Goal: Task Accomplishment & Management: Manage account settings

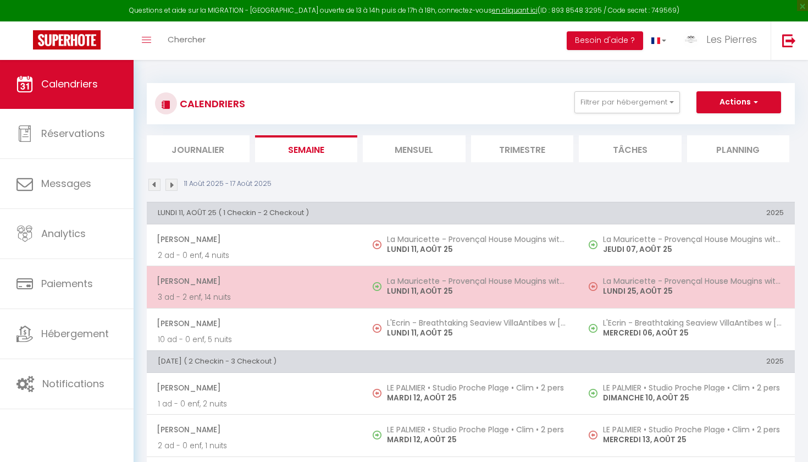
click at [439, 291] on p "LUNDI 11, AOÛT 25" at bounding box center [477, 291] width 181 height 12
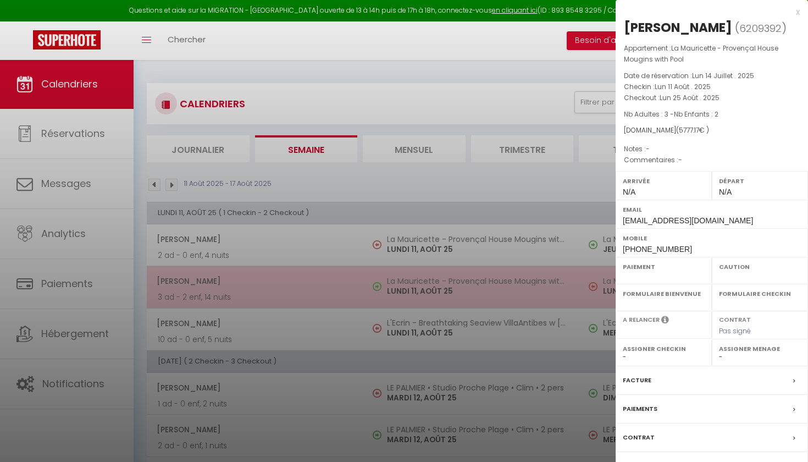
select select "OK"
select select "0"
select select "1"
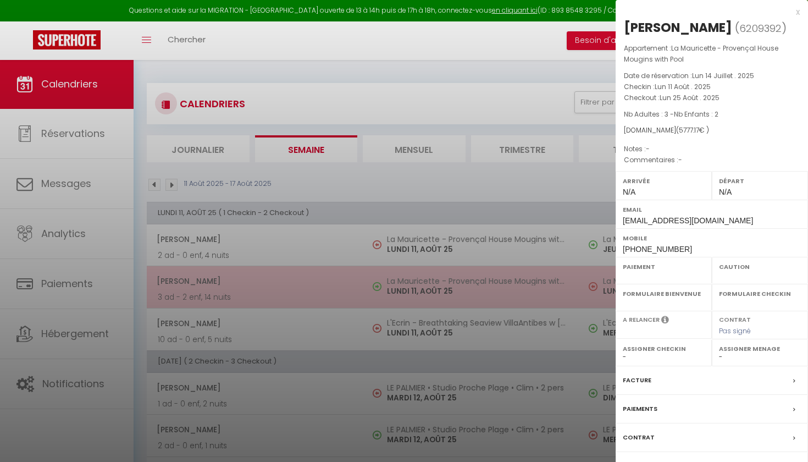
select select
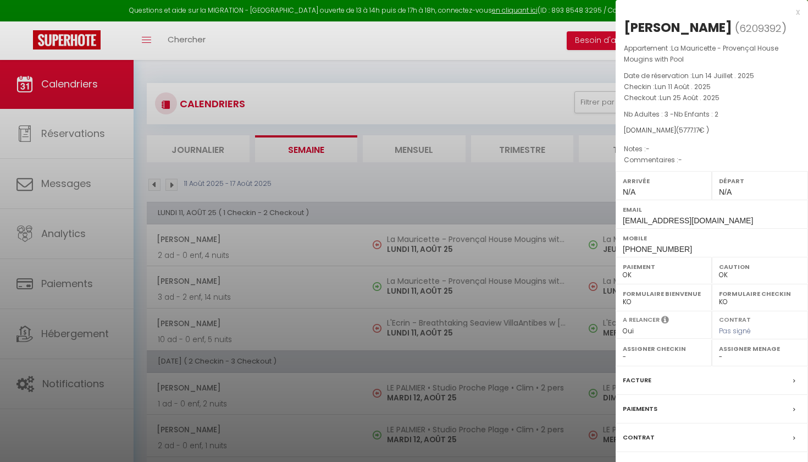
click at [441, 183] on div at bounding box center [404, 231] width 808 height 462
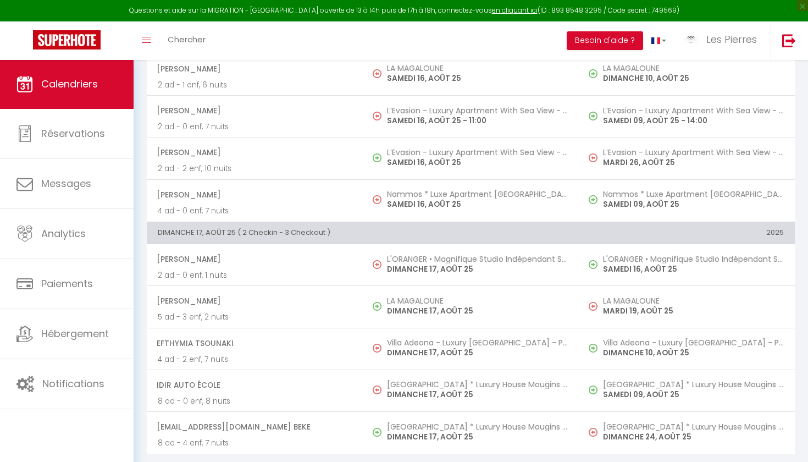
scroll to position [1247, 0]
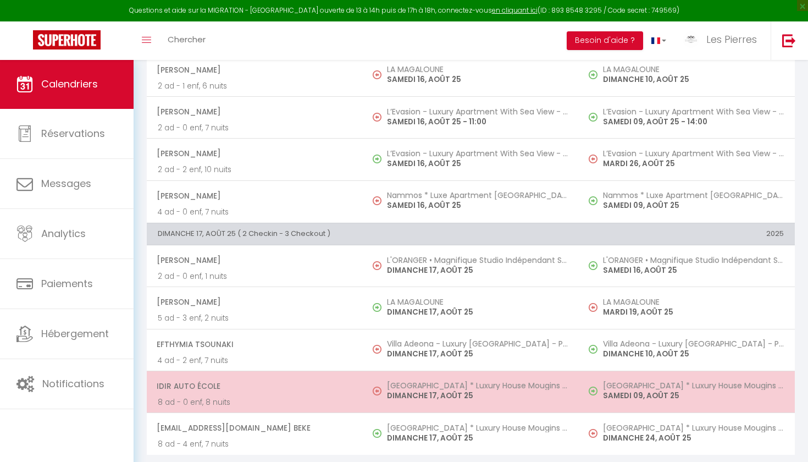
drag, startPoint x: 485, startPoint y: 391, endPoint x: 380, endPoint y: 381, distance: 105.5
click at [380, 381] on td "[GEOGRAPHIC_DATA] * Luxury House Mougins * Pool * AC [DATE]" at bounding box center [471, 392] width 216 height 42
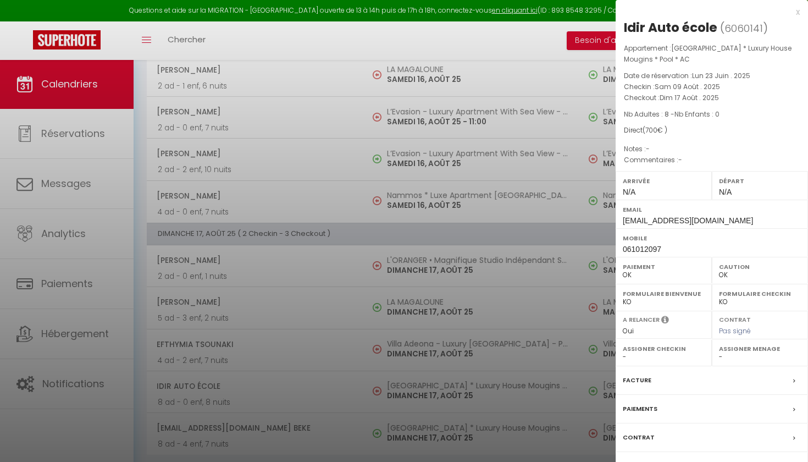
click at [397, 377] on div at bounding box center [404, 231] width 808 height 462
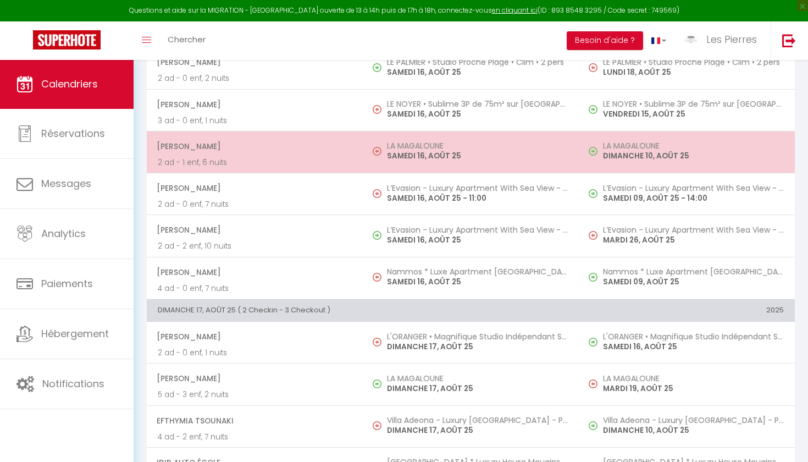
scroll to position [1175, 0]
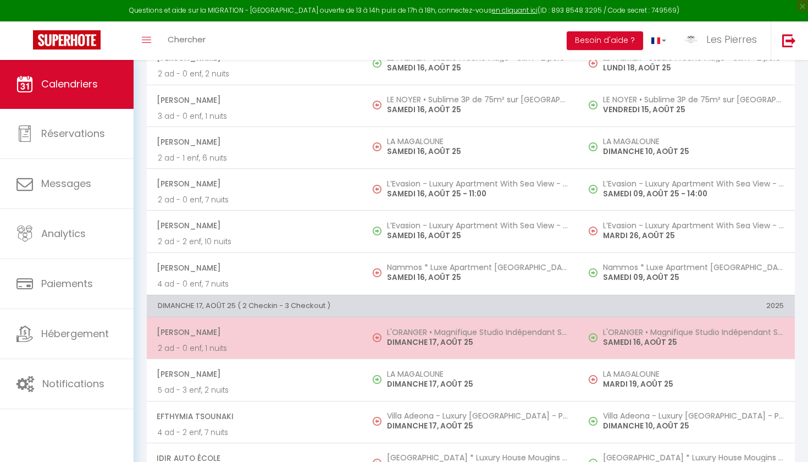
drag, startPoint x: 413, startPoint y: 130, endPoint x: 344, endPoint y: 344, distance: 224.6
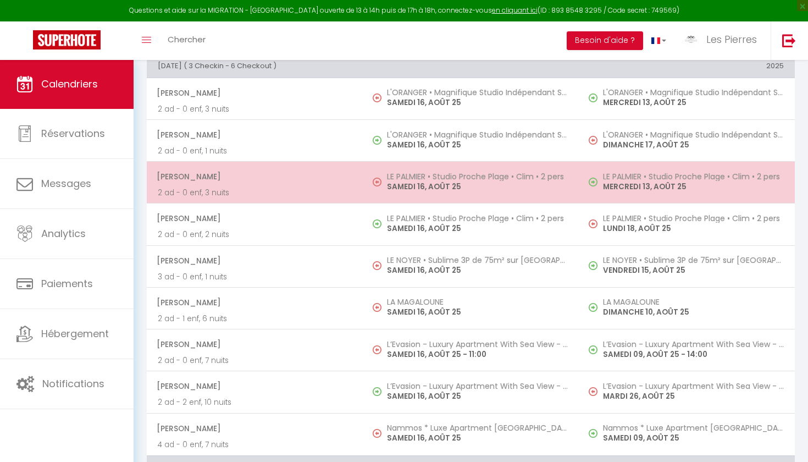
scroll to position [1000, 0]
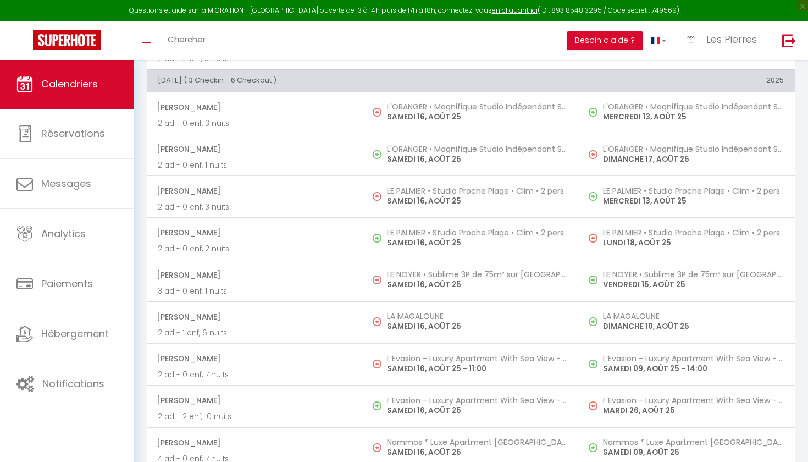
drag, startPoint x: 161, startPoint y: 72, endPoint x: 212, endPoint y: 72, distance: 51.1
click at [212, 72] on th "[DATE] ( 3 Checkin - 6 Checkout )" at bounding box center [363, 81] width 432 height 22
click at [228, 78] on th "[DATE] ( 3 Checkin - 6 Checkout )" at bounding box center [363, 81] width 432 height 22
click at [223, 78] on th "[DATE] ( 3 Checkin - 6 Checkout )" at bounding box center [363, 81] width 432 height 22
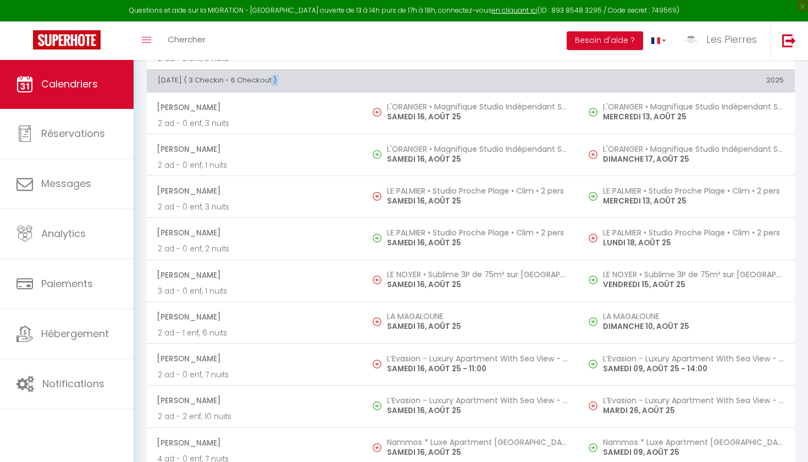
click at [223, 78] on th "[DATE] ( 3 Checkin - 6 Checkout )" at bounding box center [363, 81] width 432 height 22
click at [328, 75] on th "[DATE] ( 3 Checkin - 6 Checkout )" at bounding box center [363, 81] width 432 height 22
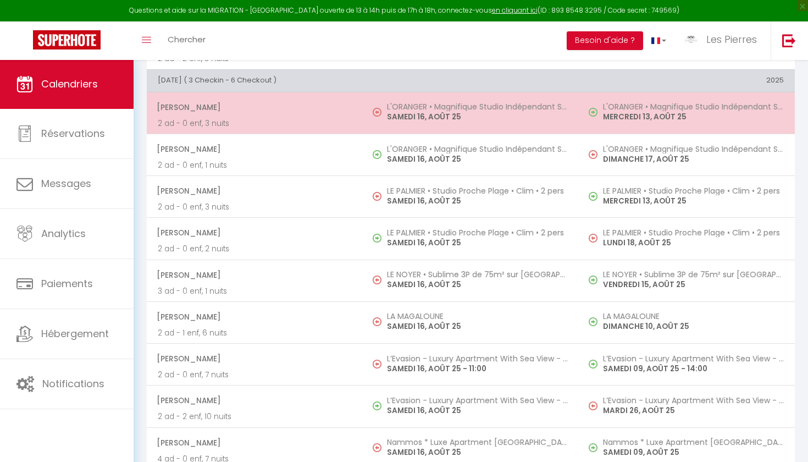
drag, startPoint x: 372, startPoint y: 98, endPoint x: 439, endPoint y: 98, distance: 67.1
click at [439, 98] on td "L'ORANGER • Magnifique Studio Indépendant Sur Mougins [DATE]" at bounding box center [471, 113] width 216 height 42
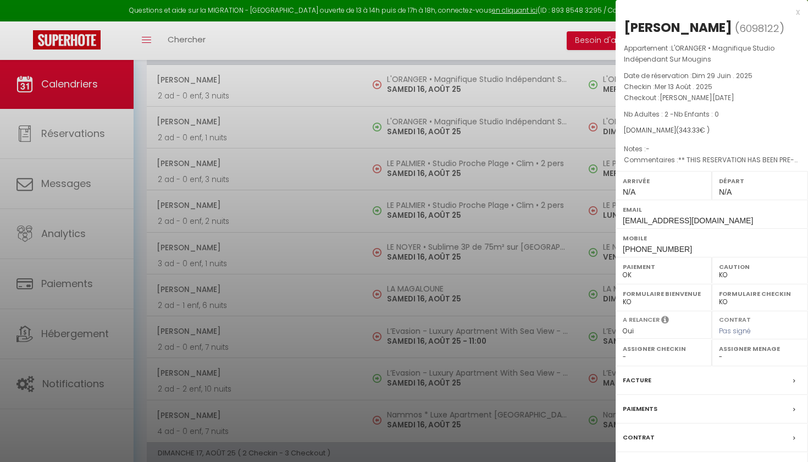
scroll to position [1038, 0]
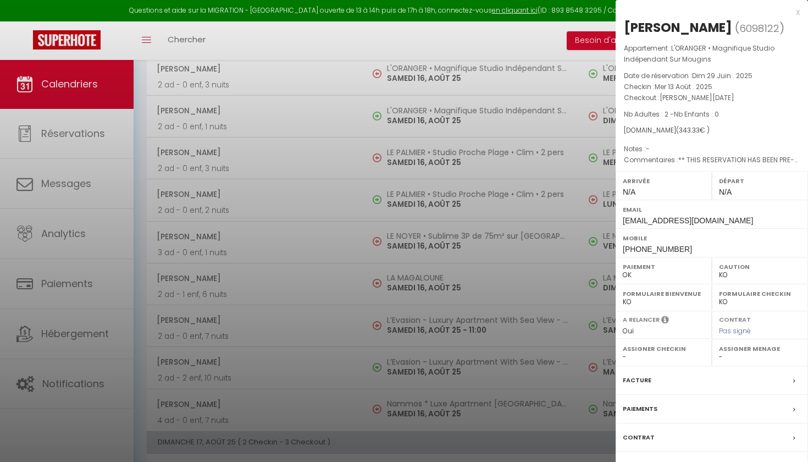
drag, startPoint x: 433, startPoint y: 163, endPoint x: 420, endPoint y: 148, distance: 19.5
click at [420, 148] on div at bounding box center [404, 231] width 808 height 462
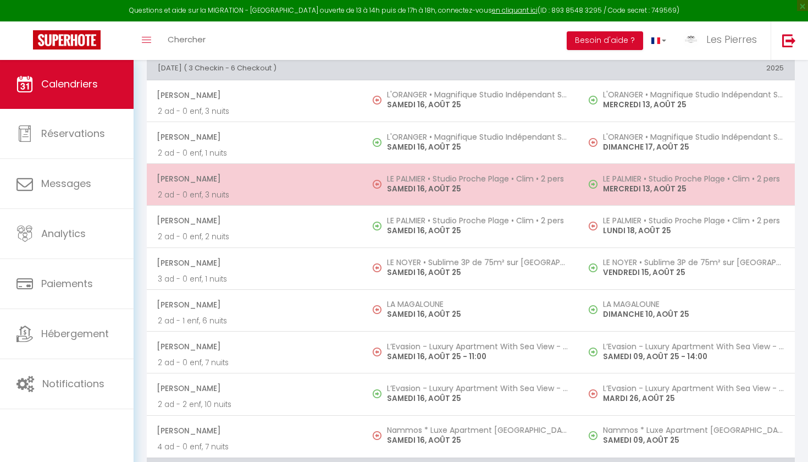
scroll to position [1035, 0]
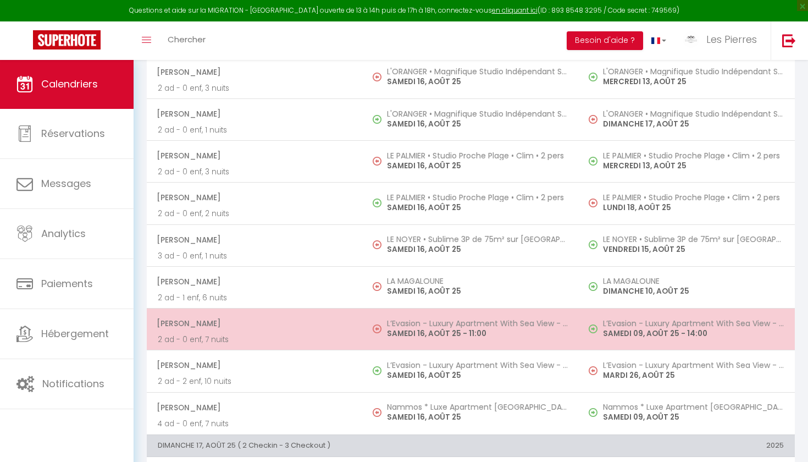
drag, startPoint x: 373, startPoint y: 328, endPoint x: 493, endPoint y: 327, distance: 120.4
click at [493, 327] on td "L’Evasion - Luxury Apartment With Sea View - Pool [DATE] 11:00" at bounding box center [471, 329] width 216 height 42
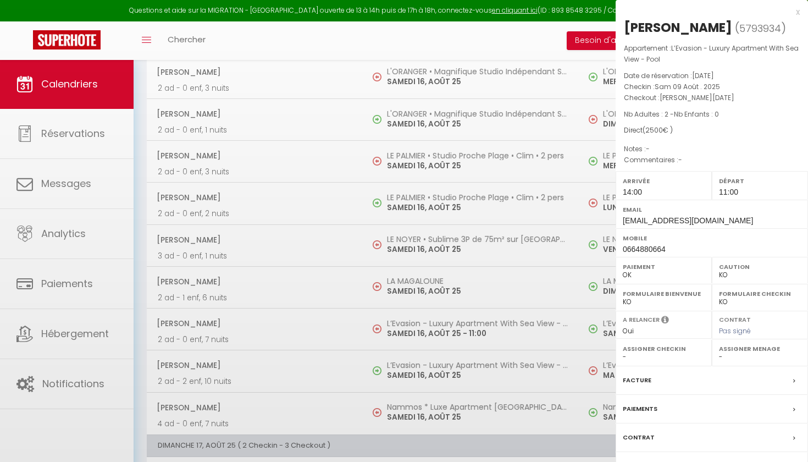
select select "OK"
click at [485, 325] on div at bounding box center [404, 231] width 808 height 462
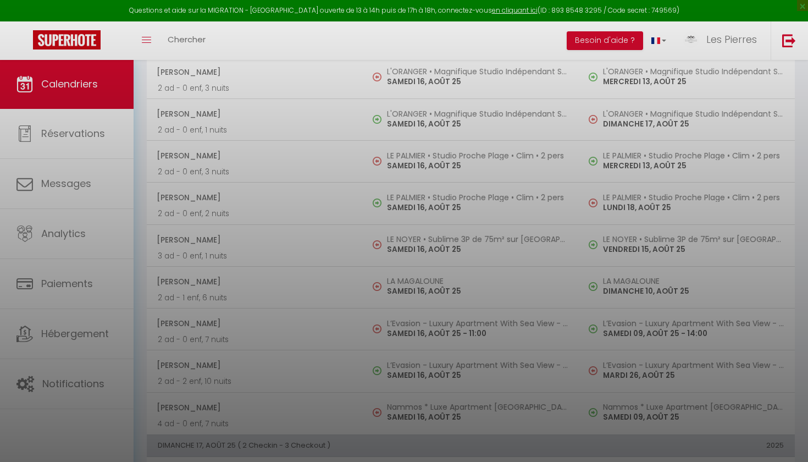
click at [485, 325] on div at bounding box center [404, 231] width 808 height 462
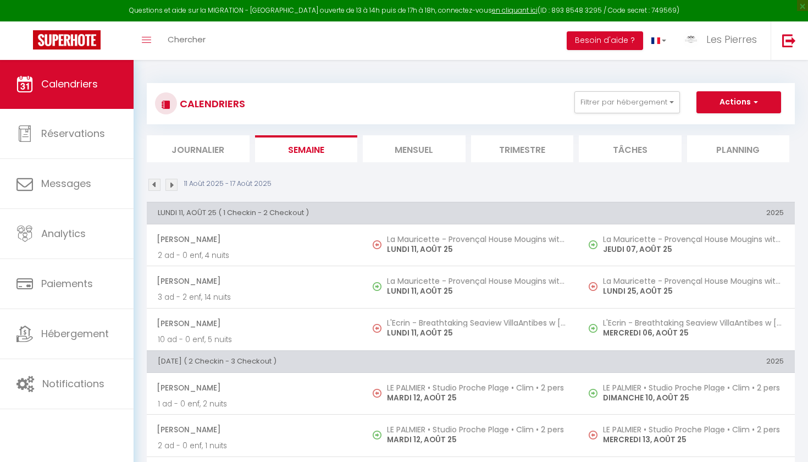
scroll to position [0, 0]
click at [170, 184] on img at bounding box center [171, 185] width 12 height 12
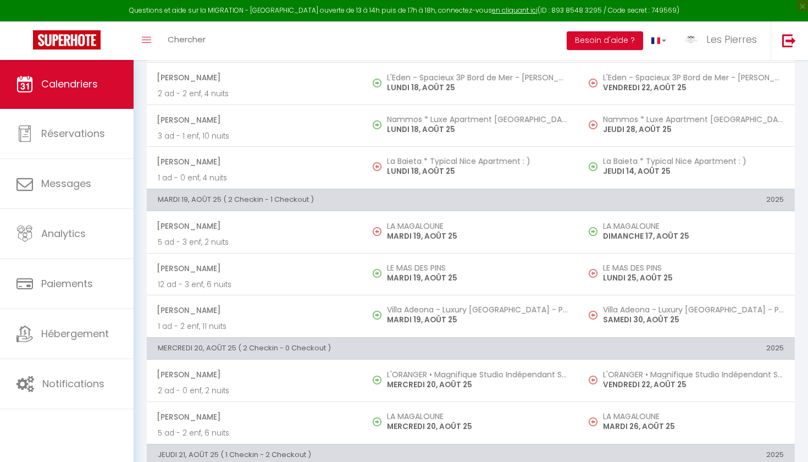
scroll to position [413, 0]
drag, startPoint x: 460, startPoint y: 230, endPoint x: 432, endPoint y: 327, distance: 101.1
click at [372, 229] on td "LA MAGALOUNE [DATE]" at bounding box center [471, 232] width 216 height 42
select select "KO"
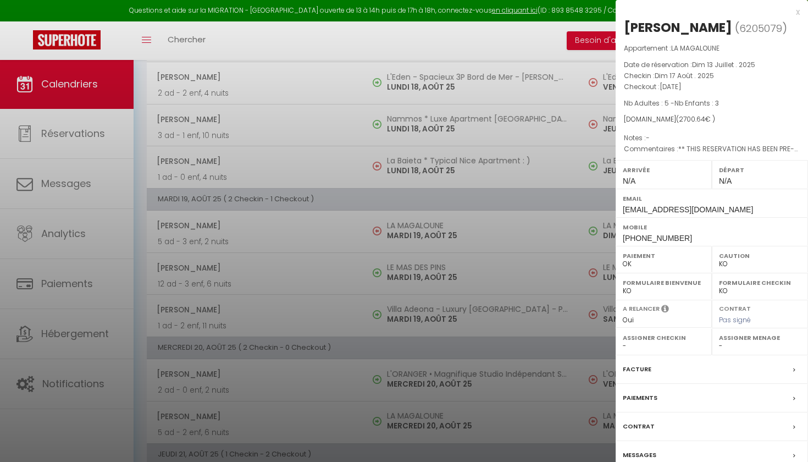
click at [444, 319] on div at bounding box center [404, 231] width 808 height 462
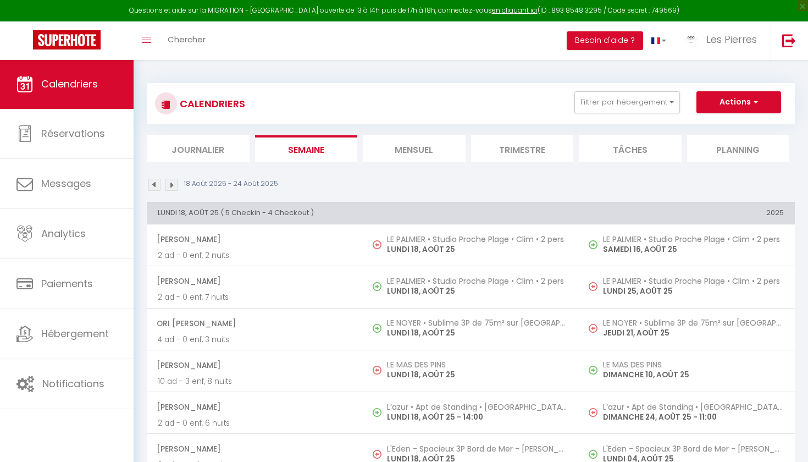
scroll to position [0, 0]
click at [153, 184] on img at bounding box center [154, 185] width 12 height 12
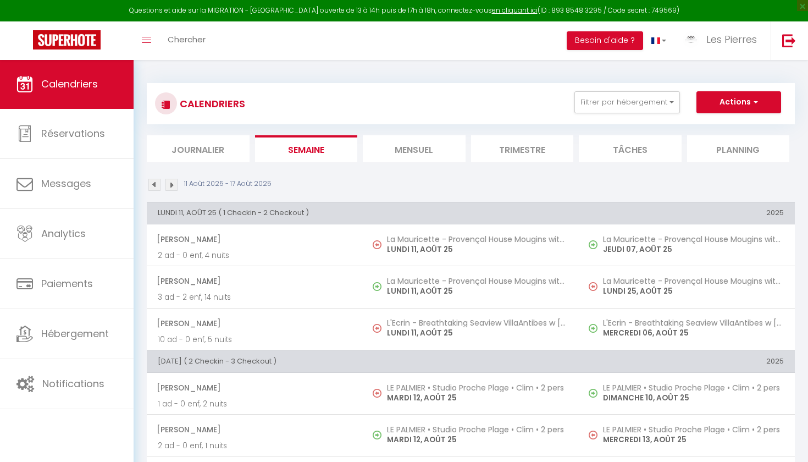
click at [172, 185] on img at bounding box center [171, 185] width 12 height 12
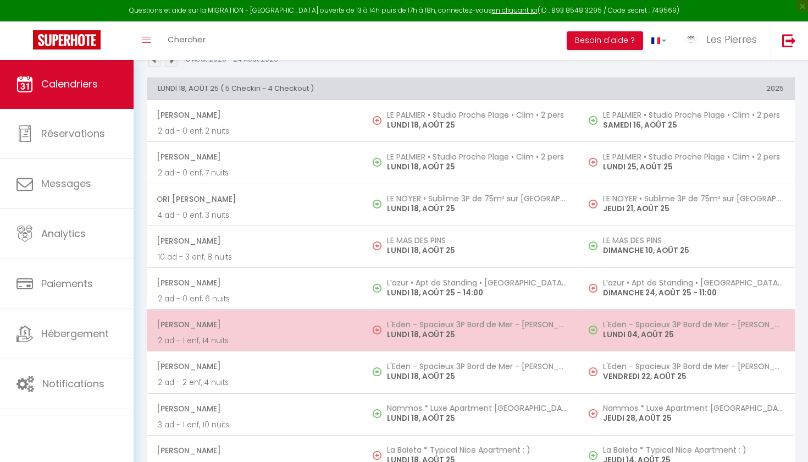
scroll to position [124, 0]
